Goal: Transaction & Acquisition: Subscribe to service/newsletter

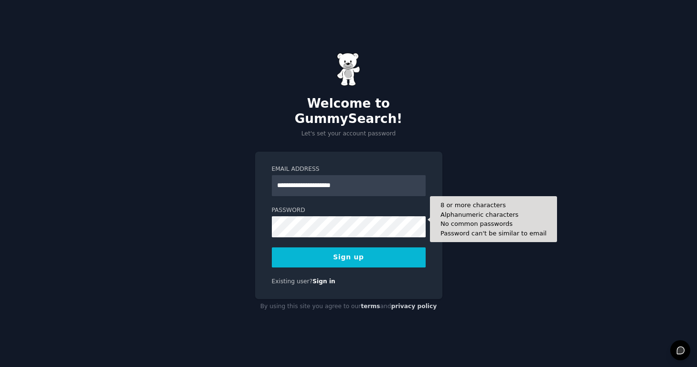
type input "**********"
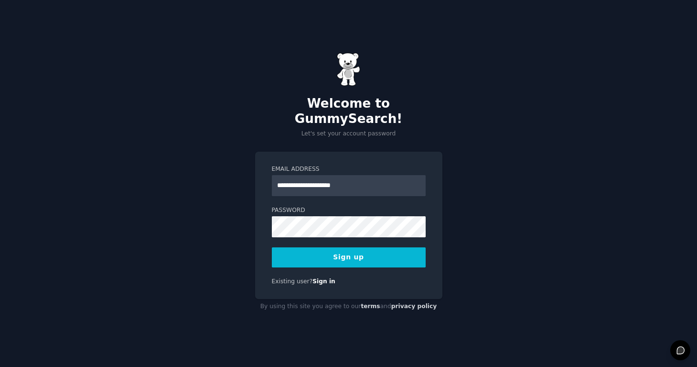
click at [341, 253] on button "Sign up" at bounding box center [349, 257] width 154 height 20
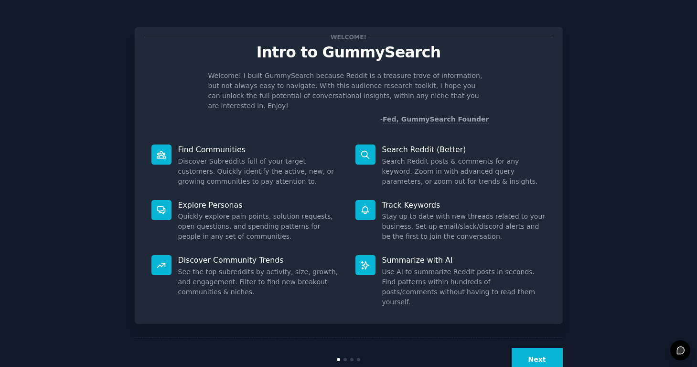
click at [524, 348] on button "Next" at bounding box center [537, 359] width 51 height 23
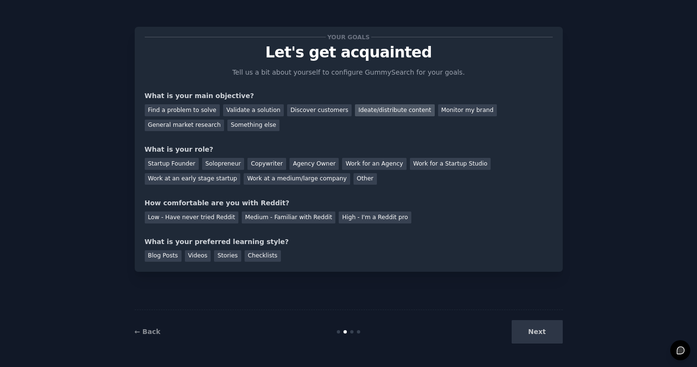
click at [390, 107] on div "Ideate/distribute content" at bounding box center [394, 110] width 79 height 12
click at [305, 107] on div "Discover customers" at bounding box center [319, 110] width 65 height 12
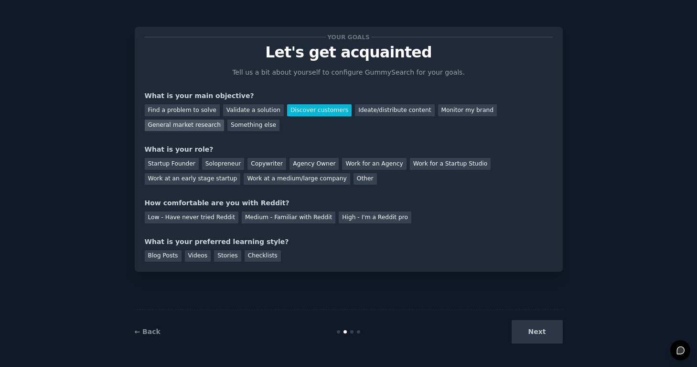
click at [204, 123] on div "General market research" at bounding box center [185, 126] width 80 height 12
click at [381, 160] on div "Work for an Agency" at bounding box center [374, 164] width 64 height 12
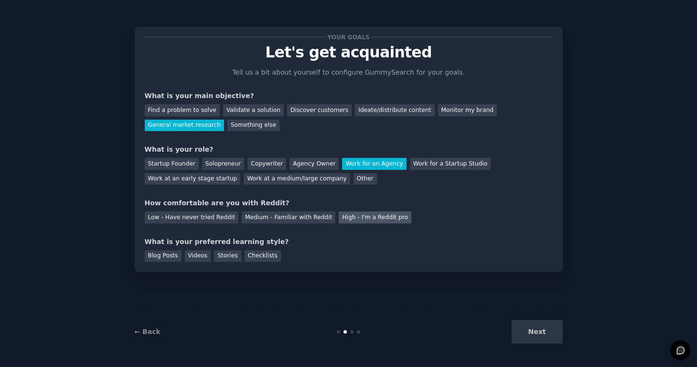
click at [377, 211] on div "High - I'm a Reddit pro" at bounding box center [375, 217] width 73 height 12
click at [163, 256] on div "Blog Posts" at bounding box center [163, 256] width 37 height 12
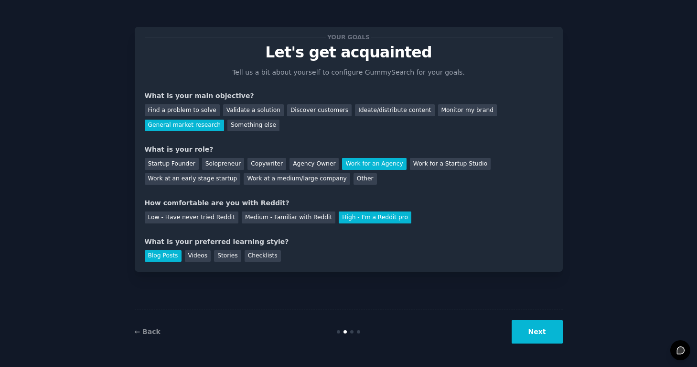
click at [539, 330] on button "Next" at bounding box center [537, 331] width 51 height 23
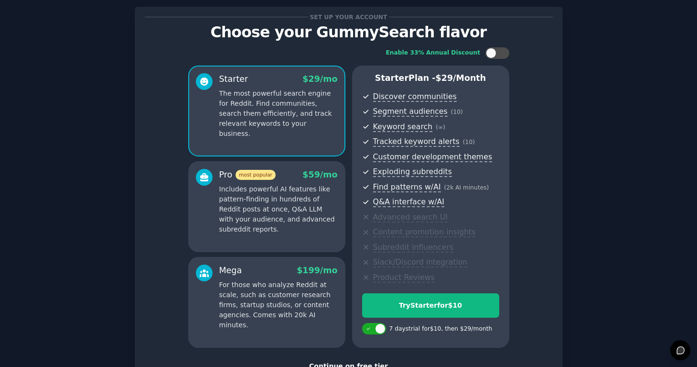
scroll to position [88, 0]
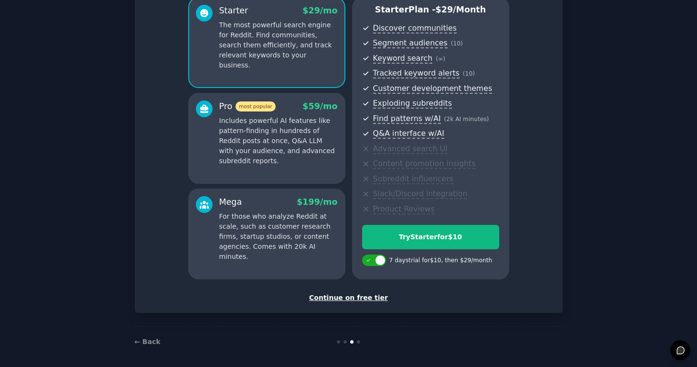
click at [342, 294] on div "Continue on free tier" at bounding box center [349, 298] width 408 height 10
